Goal: Book appointment/travel/reservation

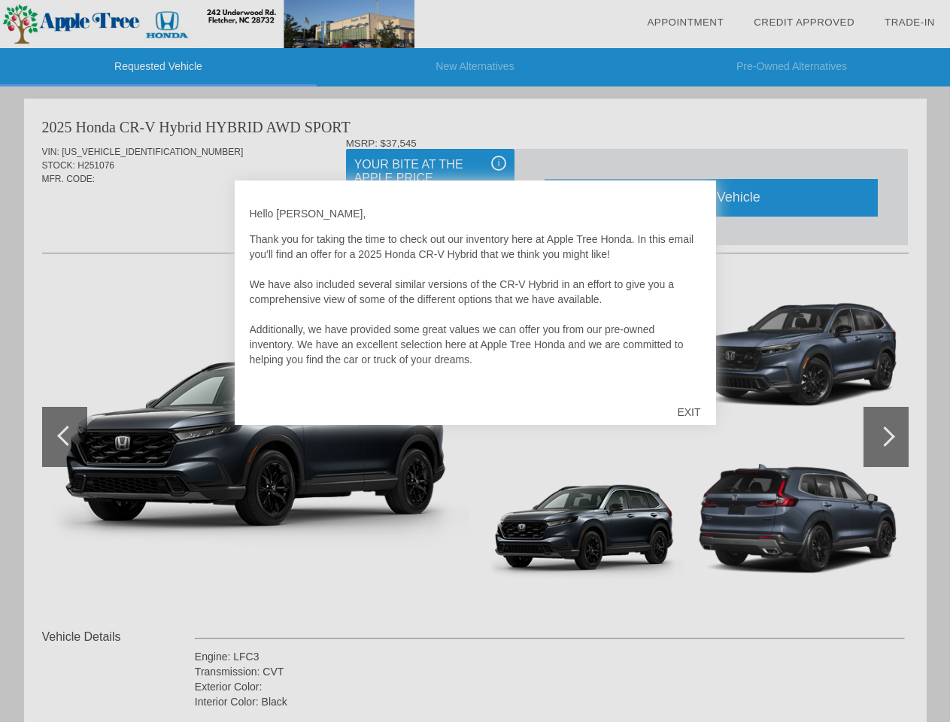
click at [685, 23] on link "Appointment" at bounding box center [685, 22] width 77 height 11
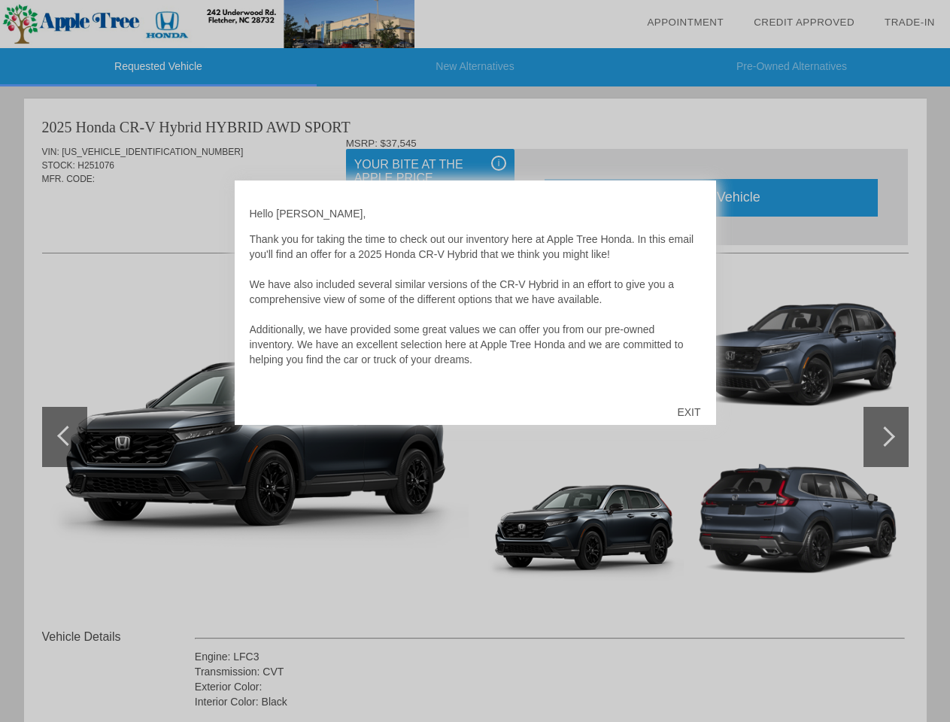
click at [688, 412] on div "EXIT" at bounding box center [688, 411] width 53 height 45
